Goal: Answer question/provide support

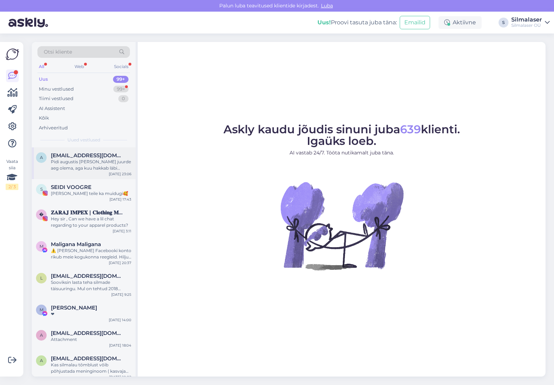
click at [74, 164] on div "Pidi augustis [PERSON_NAME] juurde aeg olema, aga kuu hakkab läbi saama ja teav…" at bounding box center [91, 165] width 80 height 13
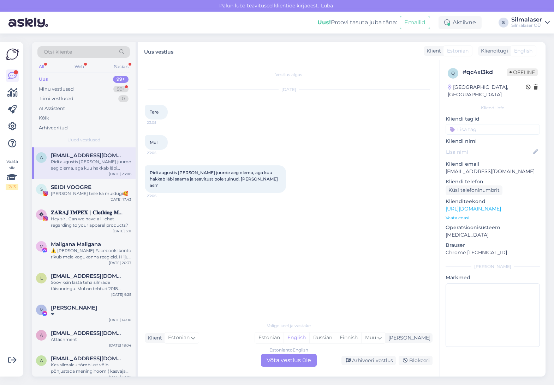
click at [278, 361] on div "Estonian to English Võta vestlus üle" at bounding box center [289, 360] width 56 height 13
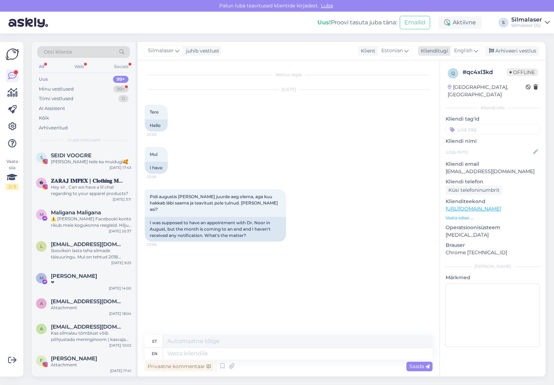
click at [462, 52] on span "English" at bounding box center [463, 51] width 18 height 8
type input "es"
click at [444, 92] on link "Estonian" at bounding box center [450, 93] width 78 height 11
click at [157, 358] on textarea at bounding box center [289, 352] width 288 height 15
drag, startPoint x: 490, startPoint y: 165, endPoint x: 446, endPoint y: 165, distance: 44.1
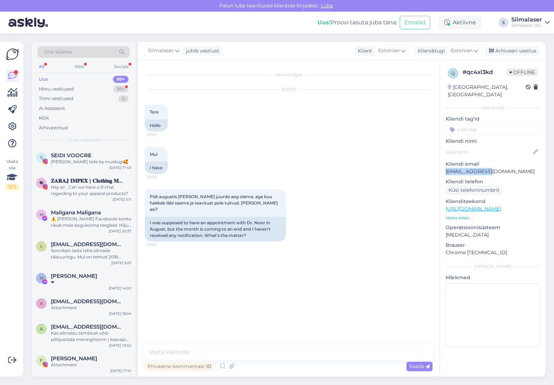
click at [445, 165] on div "q # qc4xl3kd Offline [GEOGRAPHIC_DATA], [GEOGRAPHIC_DATA] Kliendi info Kliendi …" at bounding box center [493, 209] width 106 height 298
copy p "[EMAIL_ADDRESS][DOMAIN_NAME]"
click at [232, 350] on textarea at bounding box center [289, 352] width 288 height 15
type textarea "Tere, kuidas Teie isikukood"
